Goal: Task Accomplishment & Management: Manage account settings

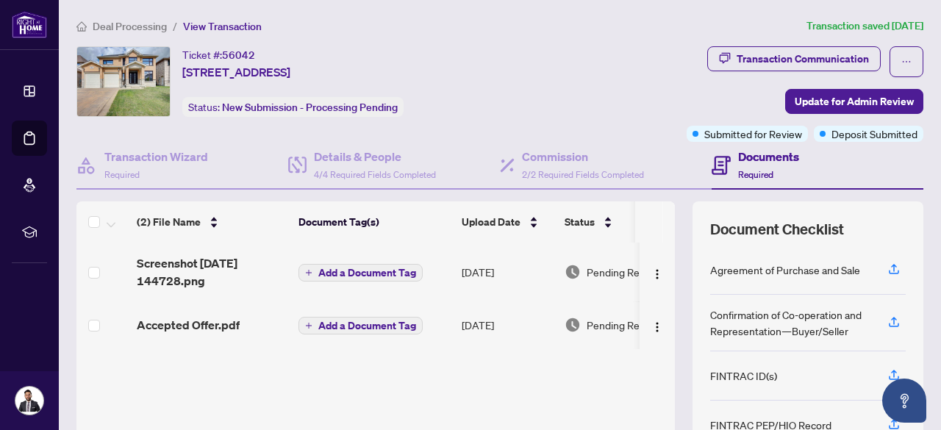
click at [129, 18] on li "Deal Processing" at bounding box center [121, 26] width 90 height 17
click at [116, 29] on span "Deal Processing" at bounding box center [130, 26] width 74 height 13
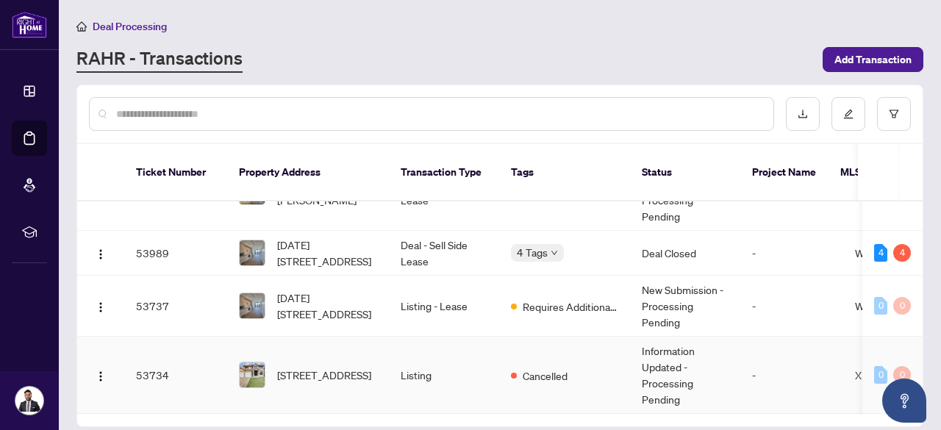
scroll to position [130, 0]
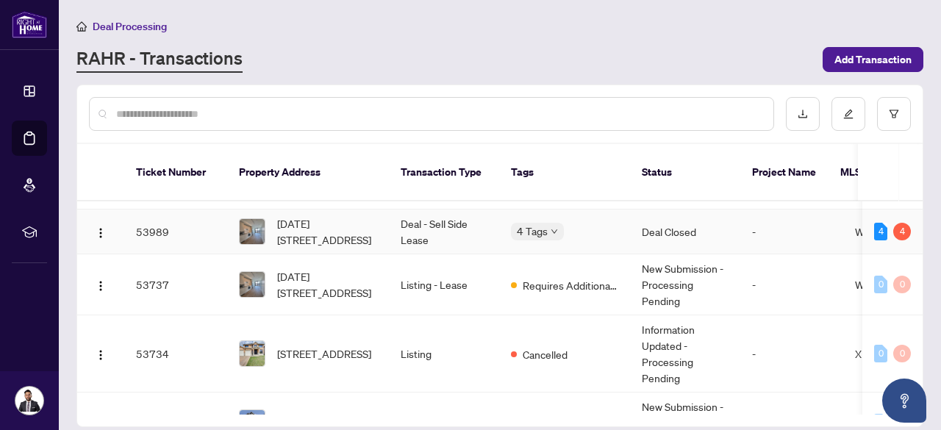
click at [459, 220] on td "Deal - Sell Side Lease" at bounding box center [444, 232] width 110 height 45
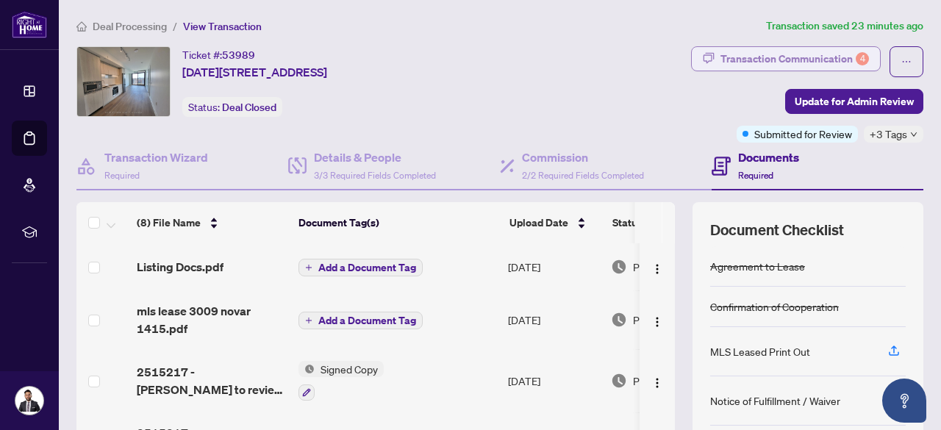
click at [721, 51] on div "Transaction Communication 4" at bounding box center [795, 59] width 149 height 24
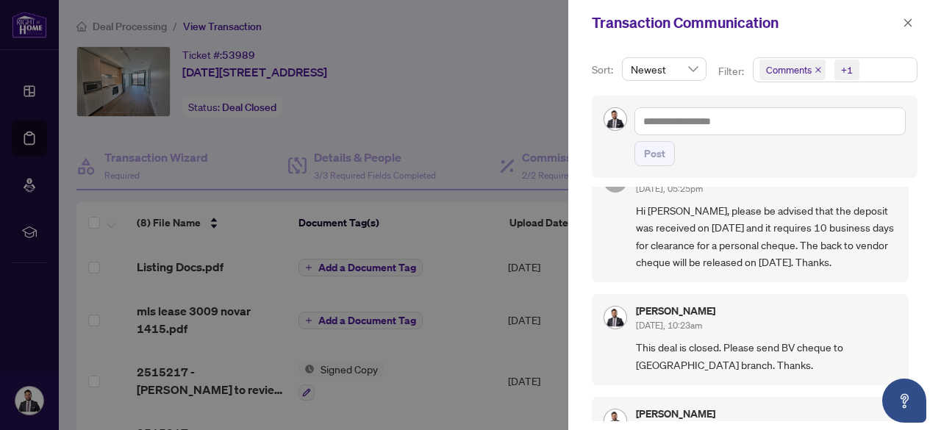
scroll to position [27, 0]
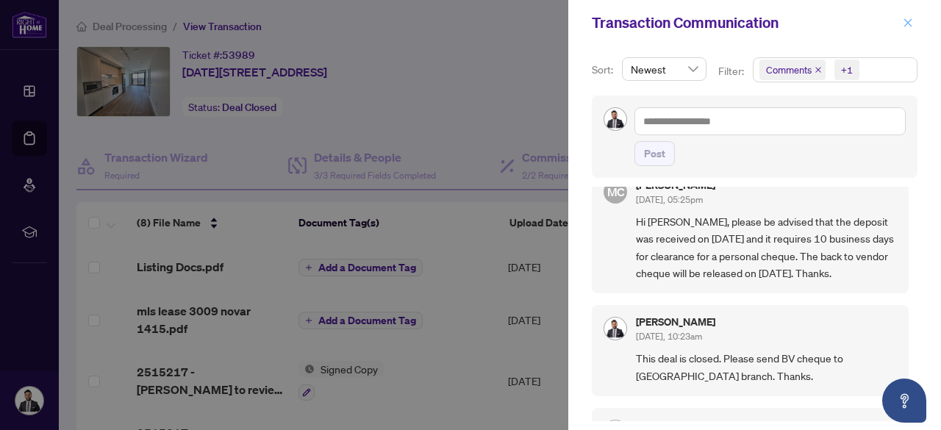
click at [906, 27] on icon "close" at bounding box center [908, 23] width 10 height 10
